Goal: Task Accomplishment & Management: Use online tool/utility

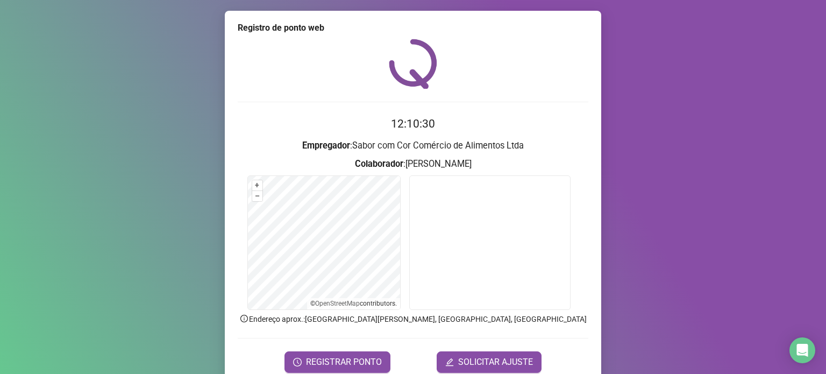
scroll to position [45, 0]
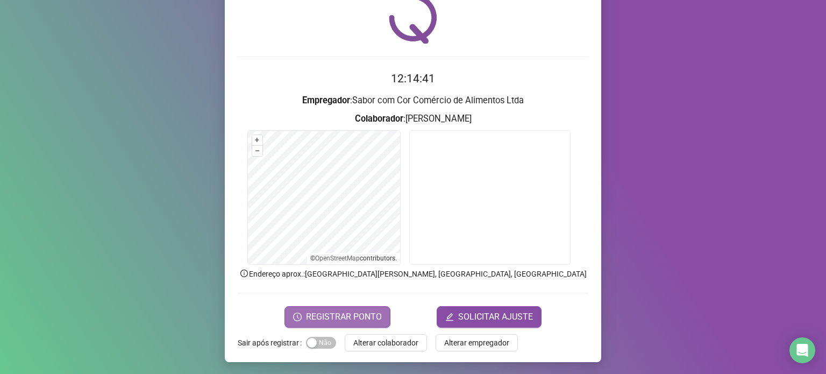
click at [340, 319] on span "REGISTRAR PONTO" at bounding box center [344, 316] width 76 height 13
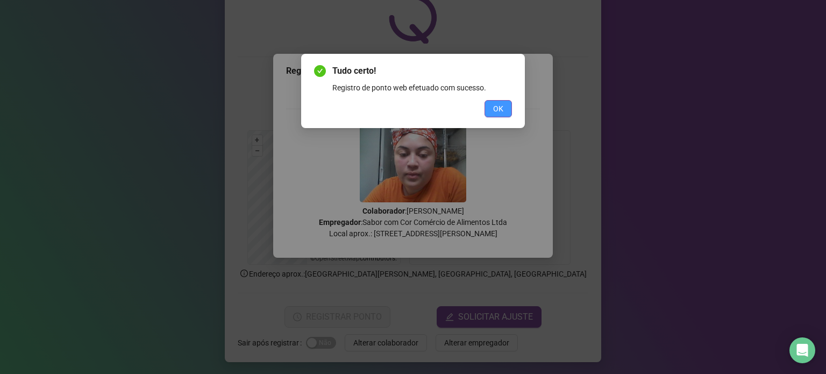
click at [505, 103] on button "OK" at bounding box center [497, 108] width 27 height 17
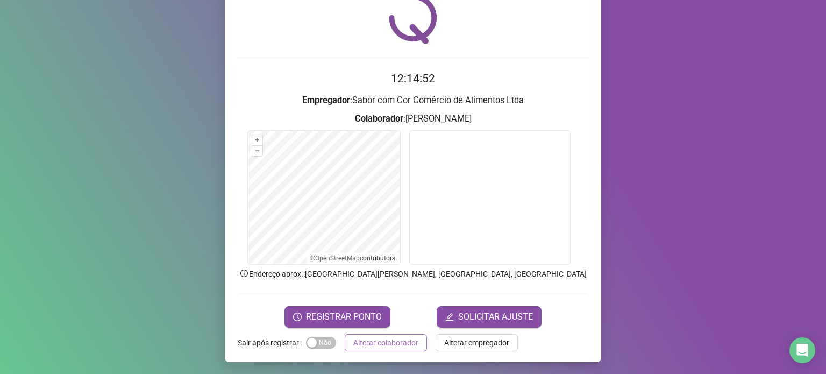
click at [405, 341] on span "Alterar colaborador" at bounding box center [385, 342] width 65 height 12
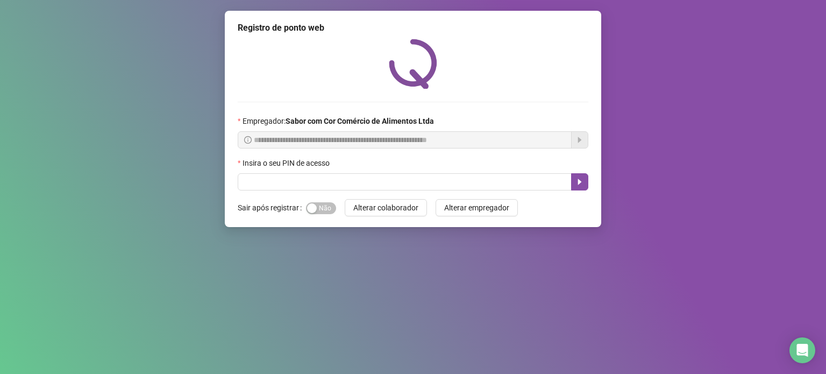
scroll to position [0, 0]
click at [404, 183] on input "text" at bounding box center [405, 181] width 334 height 17
type input "*****"
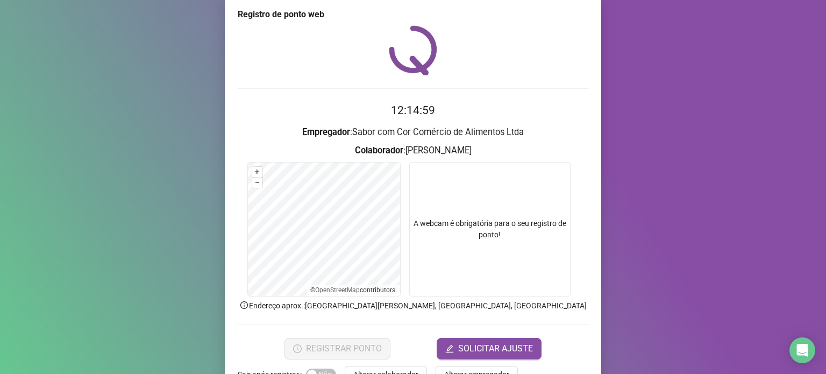
scroll to position [45, 0]
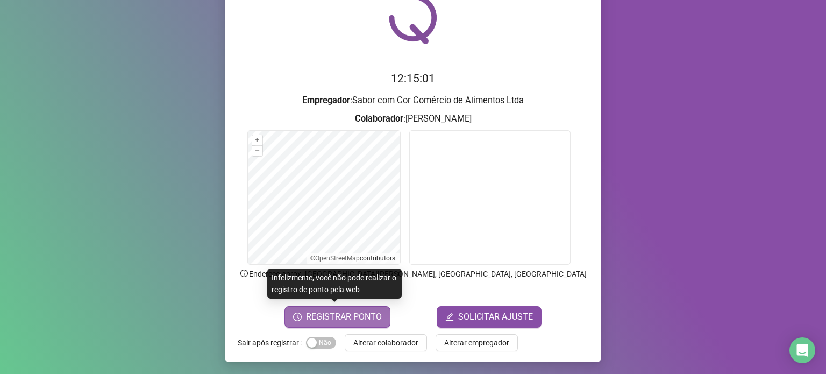
click at [346, 320] on span "REGISTRAR PONTO" at bounding box center [344, 316] width 76 height 13
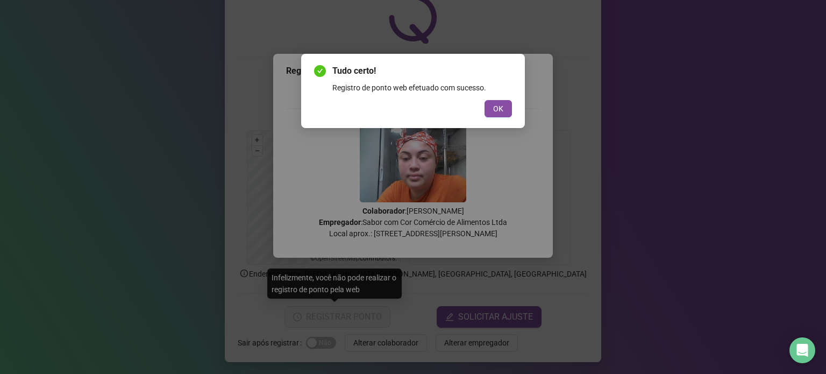
drag, startPoint x: 503, startPoint y: 111, endPoint x: 470, endPoint y: 175, distance: 72.1
click at [503, 111] on button "OK" at bounding box center [497, 108] width 27 height 17
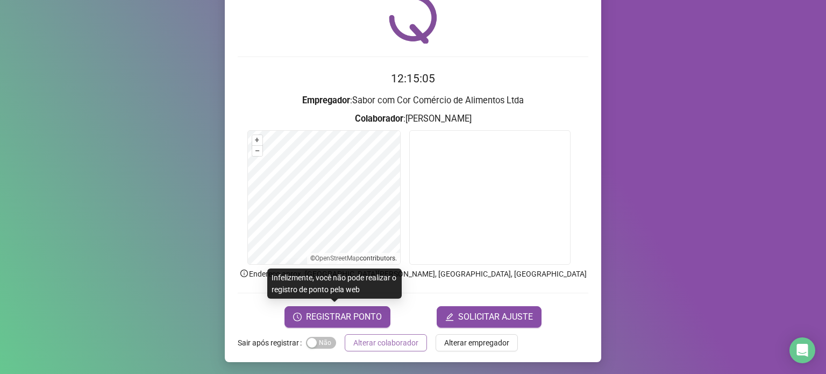
click at [375, 338] on span "Alterar colaborador" at bounding box center [385, 342] width 65 height 12
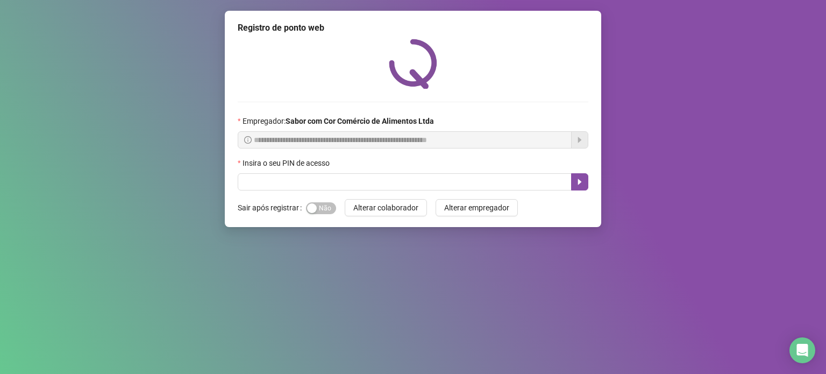
scroll to position [0, 0]
click at [277, 189] on input "text" at bounding box center [405, 181] width 334 height 17
type input "*****"
